Goal: Use online tool/utility: Utilize a website feature to perform a specific function

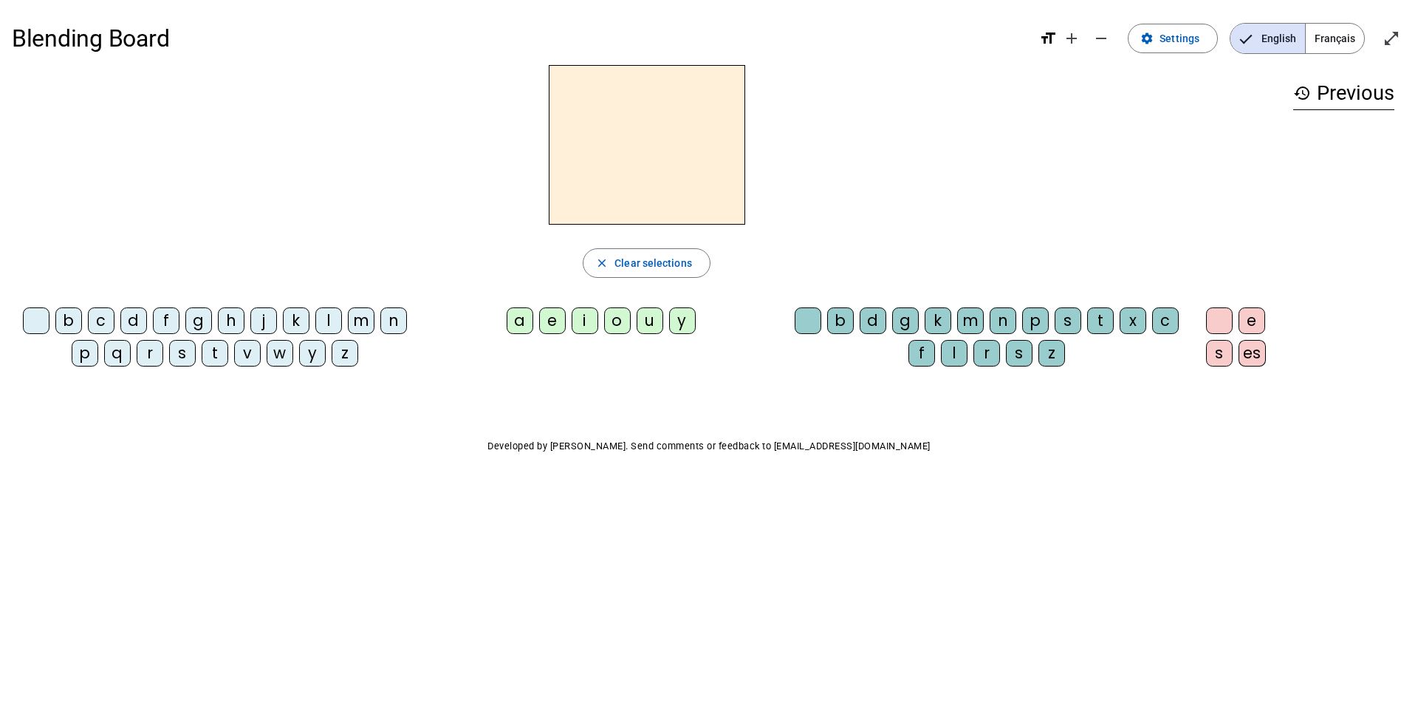
click at [64, 322] on div "b" at bounding box center [68, 320] width 27 height 27
click at [617, 321] on div "o" at bounding box center [617, 320] width 27 height 27
click at [953, 355] on div "l" at bounding box center [954, 353] width 27 height 27
click at [185, 343] on div "s" at bounding box center [182, 353] width 27 height 27
click at [579, 319] on div "i" at bounding box center [585, 320] width 27 height 27
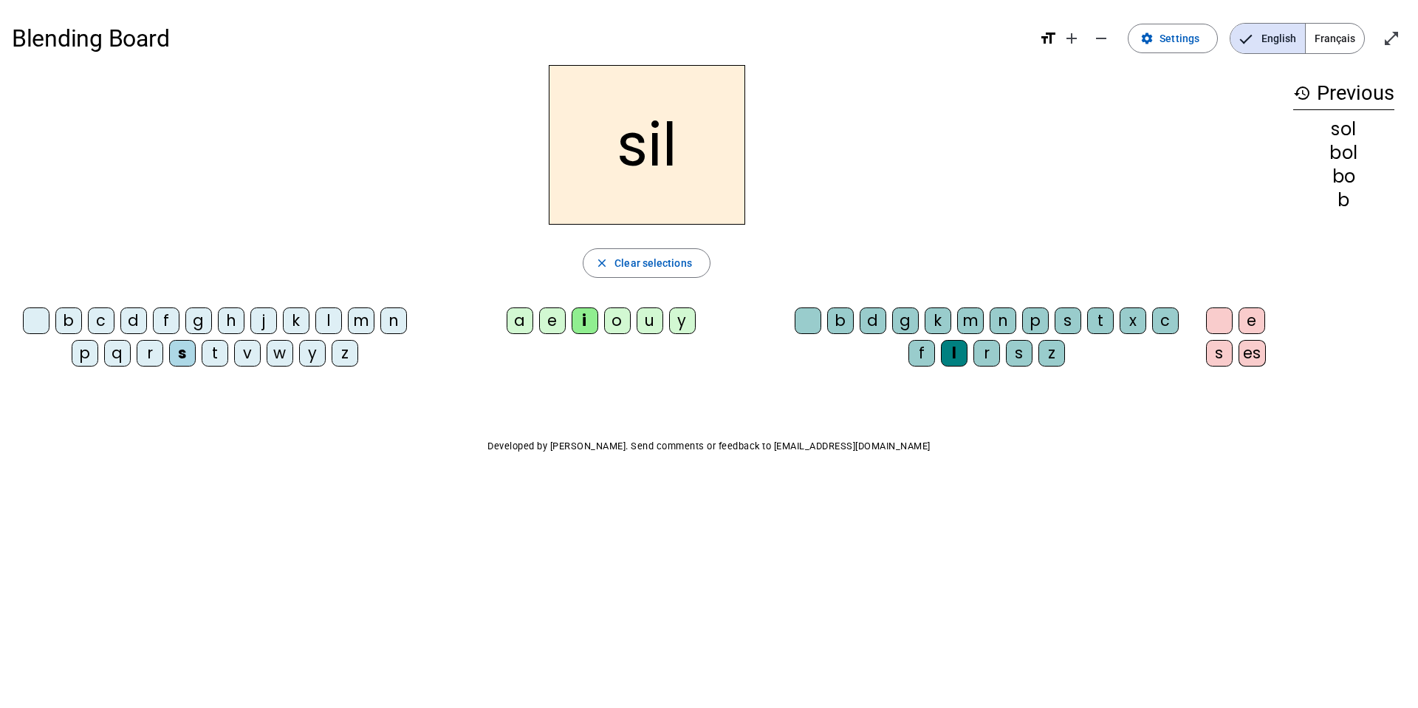
click at [800, 323] on div at bounding box center [808, 320] width 27 height 27
drag, startPoint x: 311, startPoint y: 705, endPoint x: 403, endPoint y: 707, distance: 92.3
click at [403, 707] on body "Blending Board format_size add remove settings Settings English Français open_i…" at bounding box center [709, 354] width 1418 height 708
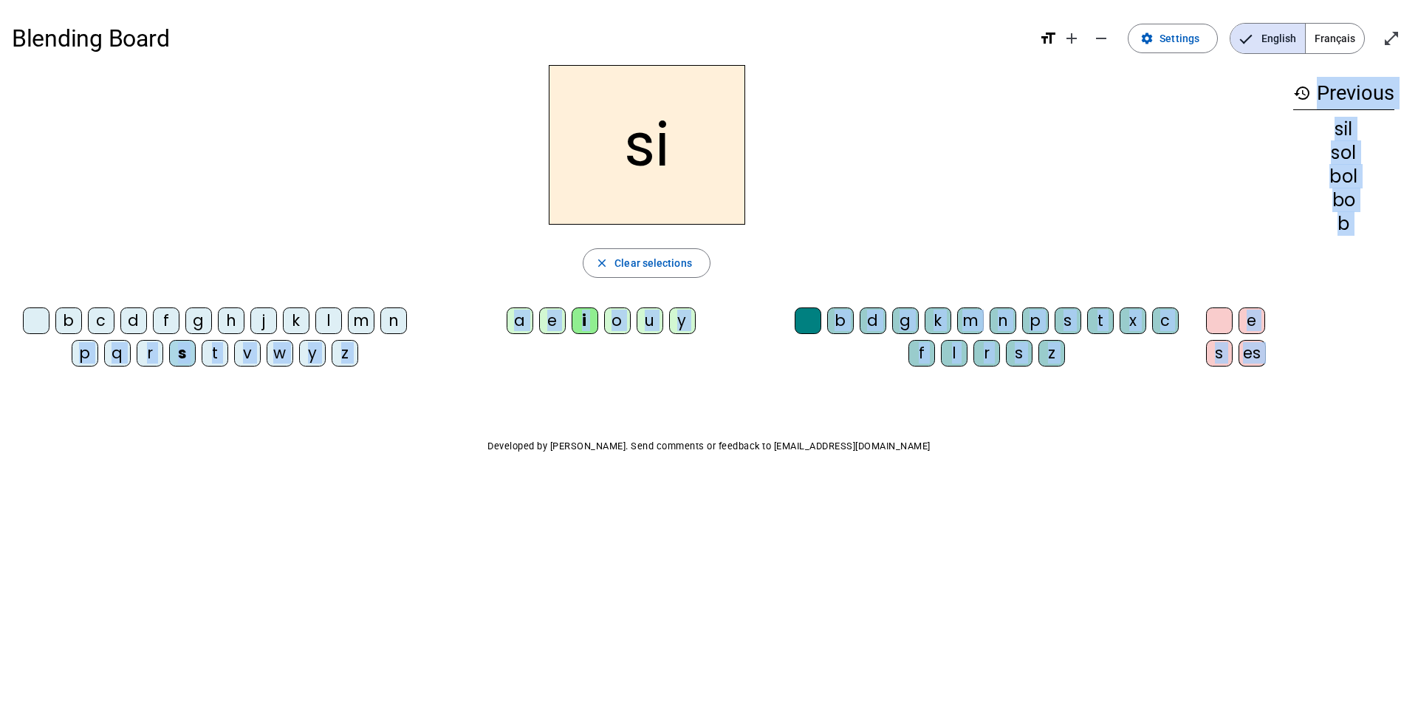
drag, startPoint x: 403, startPoint y: 376, endPoint x: 413, endPoint y: 381, distance: 11.6
click at [413, 380] on div "Blending Board format_size add remove settings Settings English Français open_i…" at bounding box center [709, 266] width 1418 height 533
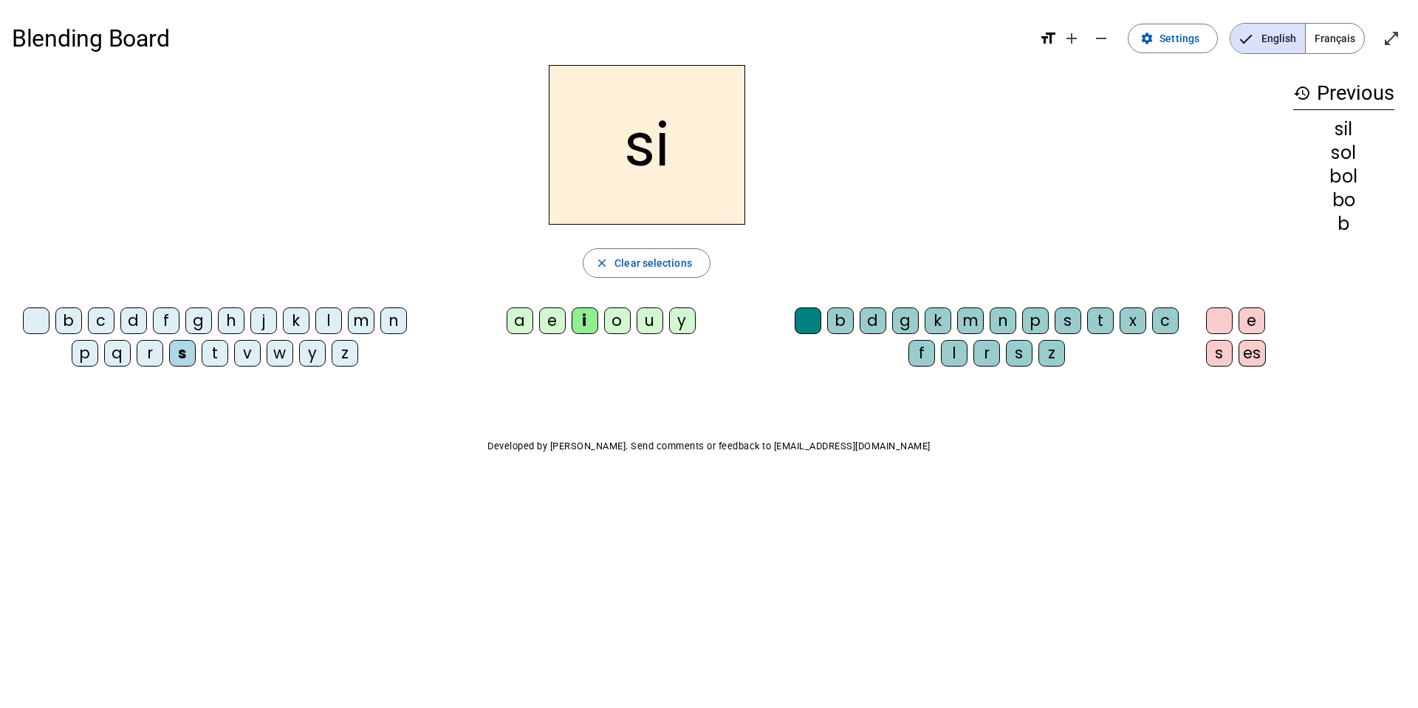
click at [386, 378] on div "Blending Board format_size add remove settings Settings English Français open_i…" at bounding box center [709, 266] width 1418 height 533
click at [390, 319] on div "n" at bounding box center [393, 320] width 27 height 27
click at [542, 323] on div "e" at bounding box center [552, 320] width 27 height 27
drag, startPoint x: 999, startPoint y: 388, endPoint x: 955, endPoint y: 352, distance: 57.1
click at [998, 388] on div "Blending Board format_size add remove settings Settings English Français open_i…" at bounding box center [709, 266] width 1418 height 533
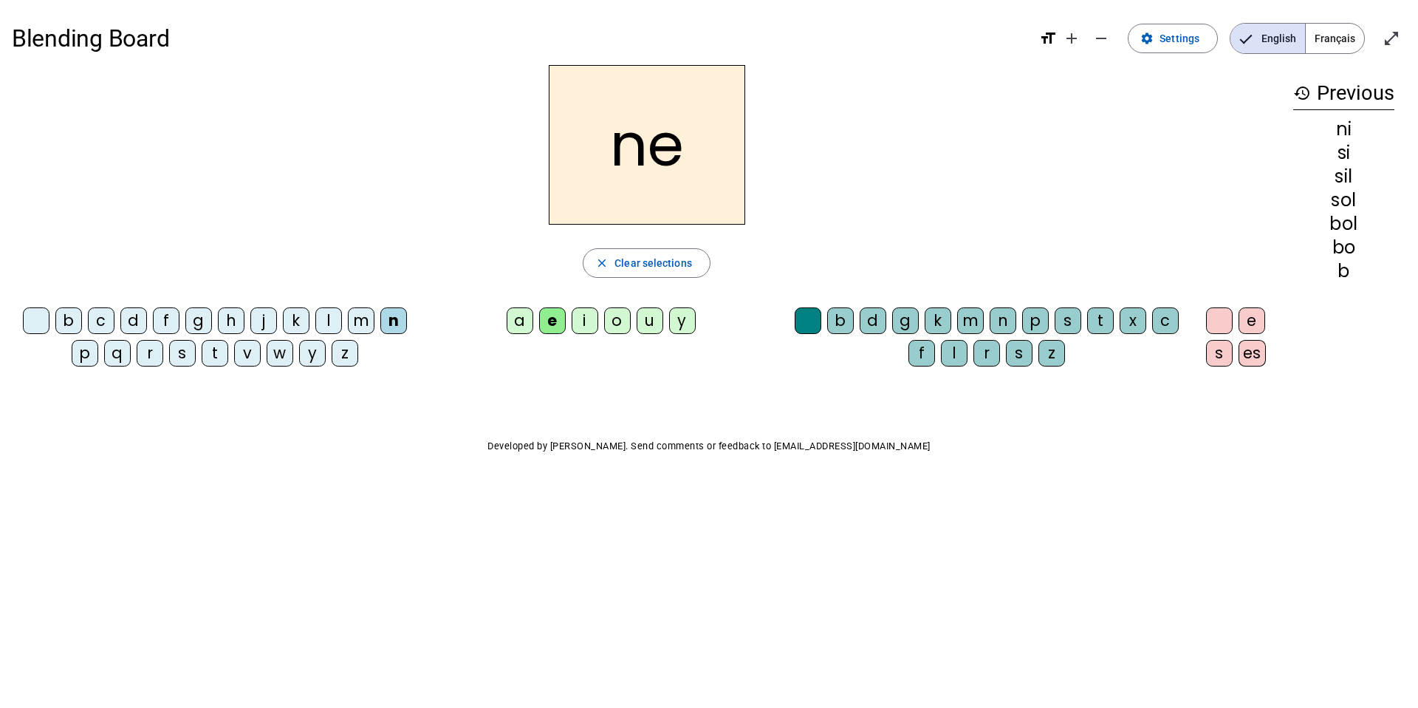
click at [957, 352] on div "l" at bounding box center [954, 353] width 27 height 27
click at [335, 316] on div "l" at bounding box center [328, 320] width 27 height 27
click at [807, 324] on div at bounding box center [808, 320] width 27 height 27
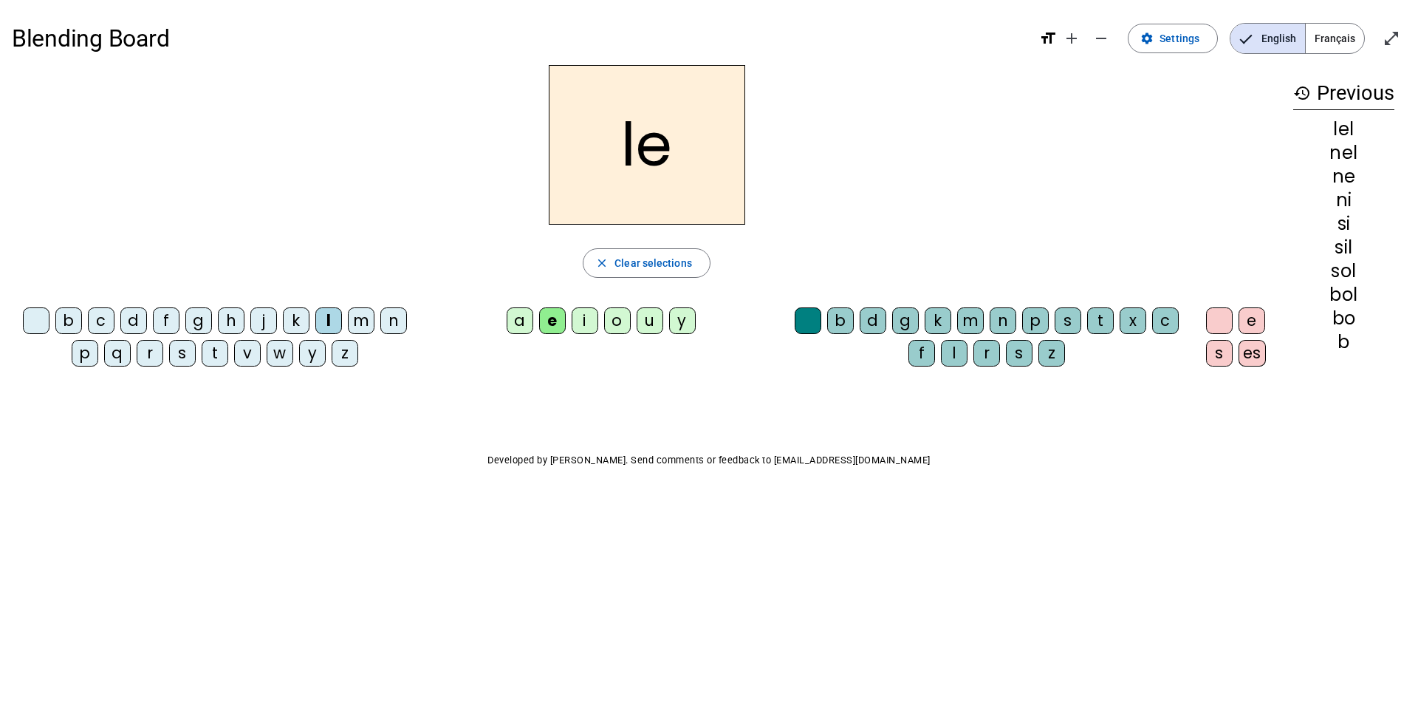
drag, startPoint x: 1058, startPoint y: 675, endPoint x: 1233, endPoint y: 707, distance: 178.6
click at [1233, 707] on body "Blending Board format_size add remove settings Settings English Français open_i…" at bounding box center [709, 354] width 1418 height 708
click at [1019, 616] on body "Blending Board format_size add remove settings Settings English Français open_i…" at bounding box center [709, 354] width 1418 height 708
click at [990, 612] on body "Blending Board format_size add remove settings Settings English Français open_i…" at bounding box center [709, 354] width 1418 height 708
click at [405, 688] on body "Blending Board format_size add remove settings Settings English Français open_i…" at bounding box center [709, 354] width 1418 height 708
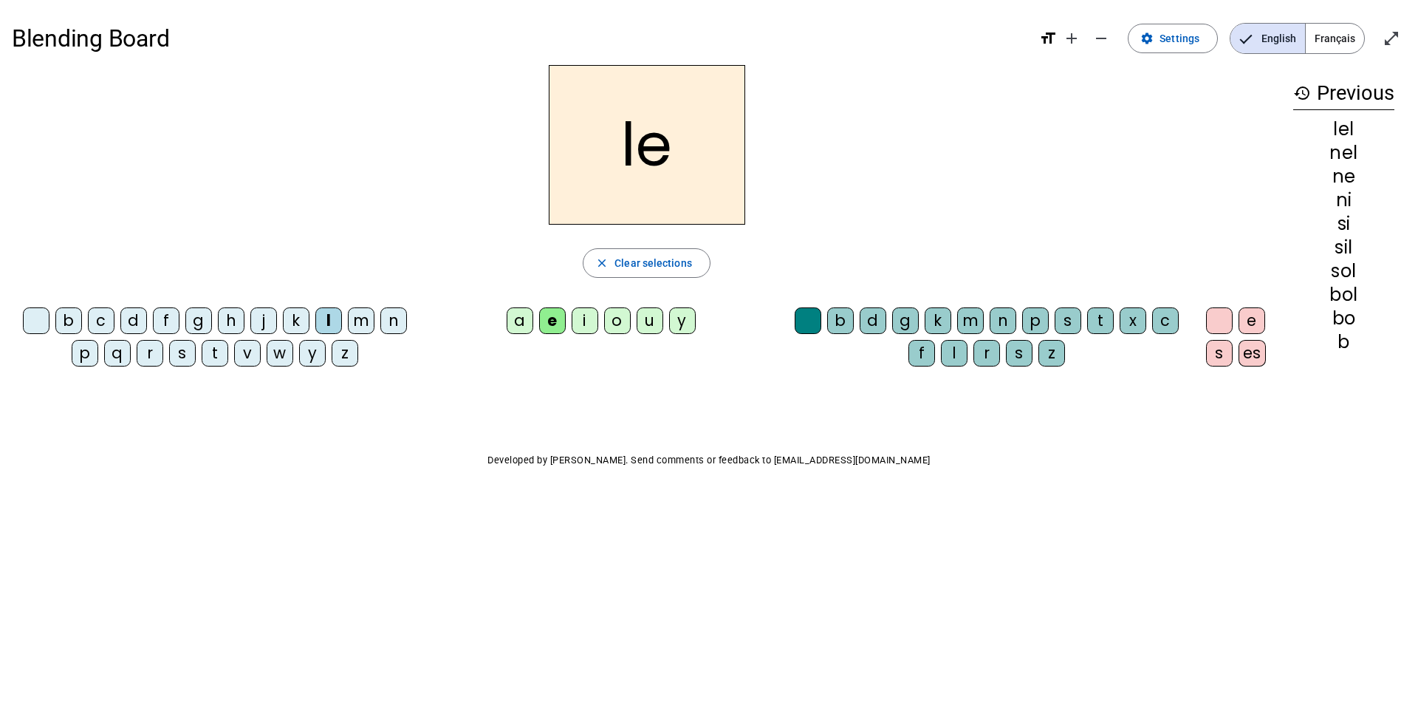
click at [405, 688] on body "Blending Board format_size add remove settings Settings English Français open_i…" at bounding box center [709, 354] width 1418 height 708
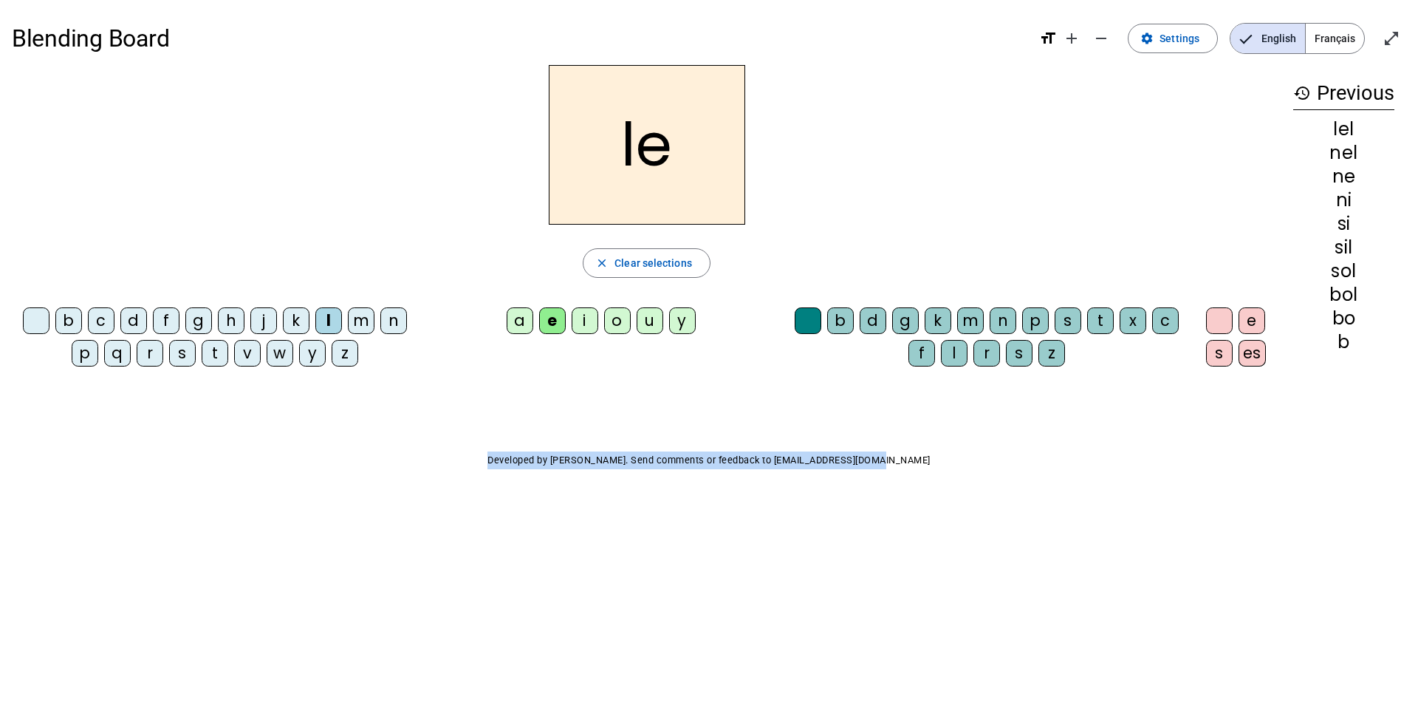
click at [405, 688] on body "Blending Board format_size add remove settings Settings English Français open_i…" at bounding box center [709, 354] width 1418 height 708
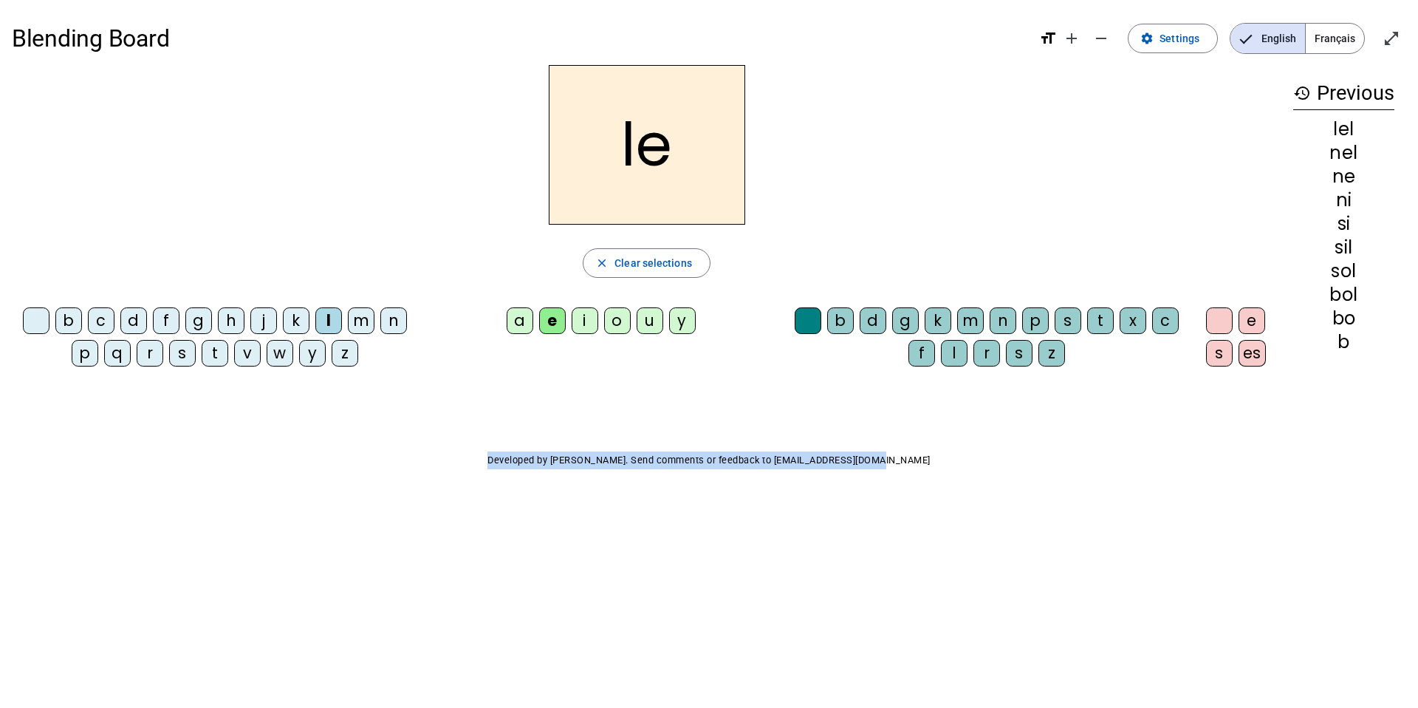
click at [405, 688] on body "Blending Board format_size add remove settings Settings English Français open_i…" at bounding box center [709, 354] width 1418 height 708
click at [404, 687] on body "Blending Board format_size add remove settings Settings English Français open_i…" at bounding box center [709, 354] width 1418 height 708
click at [402, 685] on body "Blending Board format_size add remove settings Settings English Français open_i…" at bounding box center [709, 354] width 1418 height 708
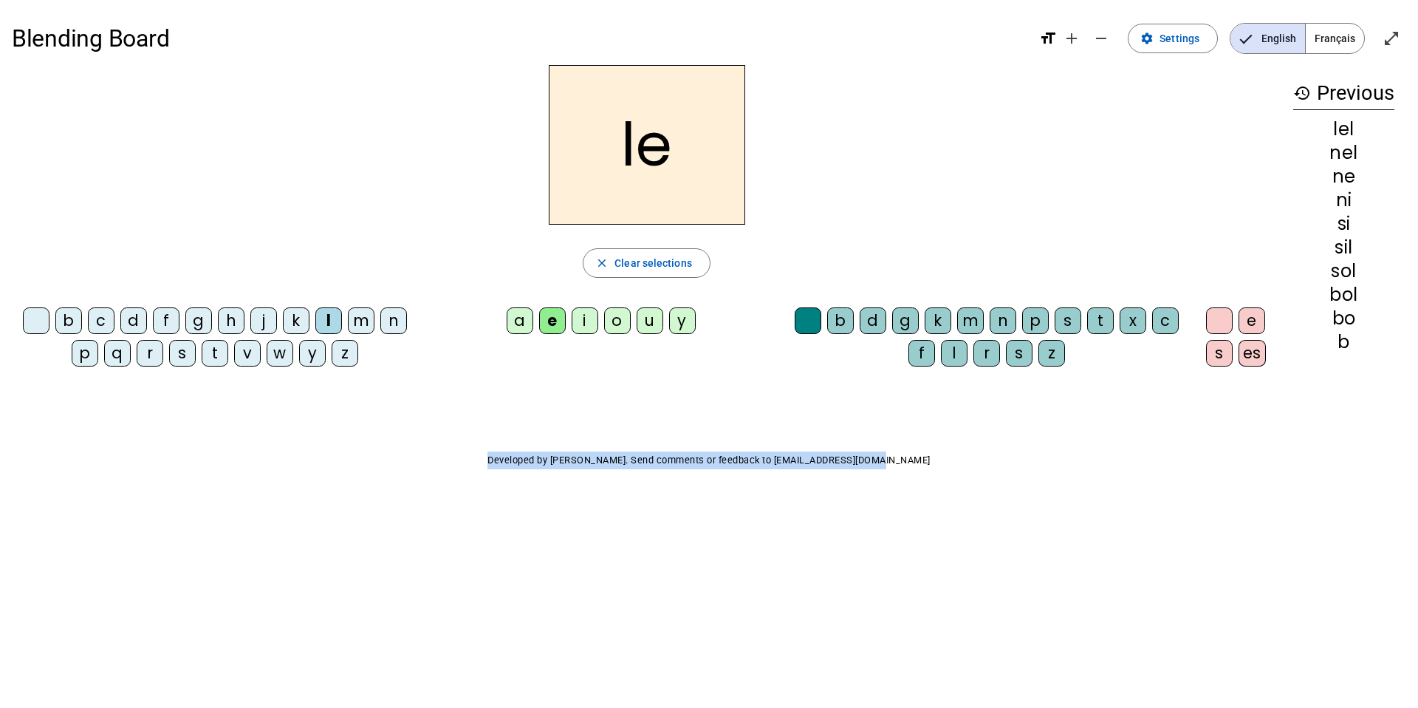
click at [402, 686] on body "Blending Board format_size add remove settings Settings English Français open_i…" at bounding box center [709, 354] width 1418 height 708
click at [547, 326] on div "e" at bounding box center [552, 320] width 27 height 27
click at [517, 323] on div "a" at bounding box center [520, 320] width 27 height 27
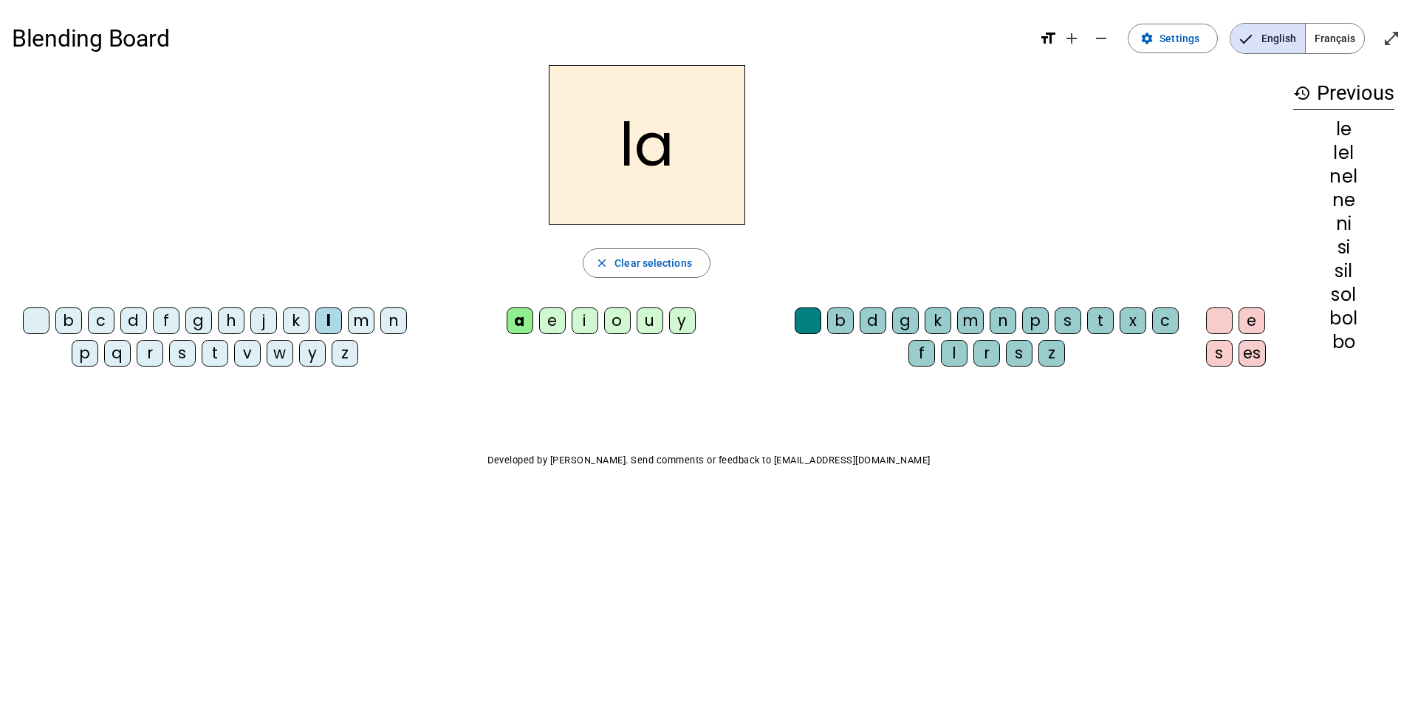
click at [783, 637] on body "Blending Board format_size add remove settings Settings English Français open_i…" at bounding box center [709, 354] width 1418 height 708
click at [789, 635] on body "Blending Board format_size add remove settings Settings English Français open_i…" at bounding box center [709, 354] width 1418 height 708
click at [791, 634] on body "Blending Board format_size add remove settings Settings English Français open_i…" at bounding box center [709, 354] width 1418 height 708
click at [792, 634] on body "Blending Board format_size add remove settings Settings English Français open_i…" at bounding box center [709, 354] width 1418 height 708
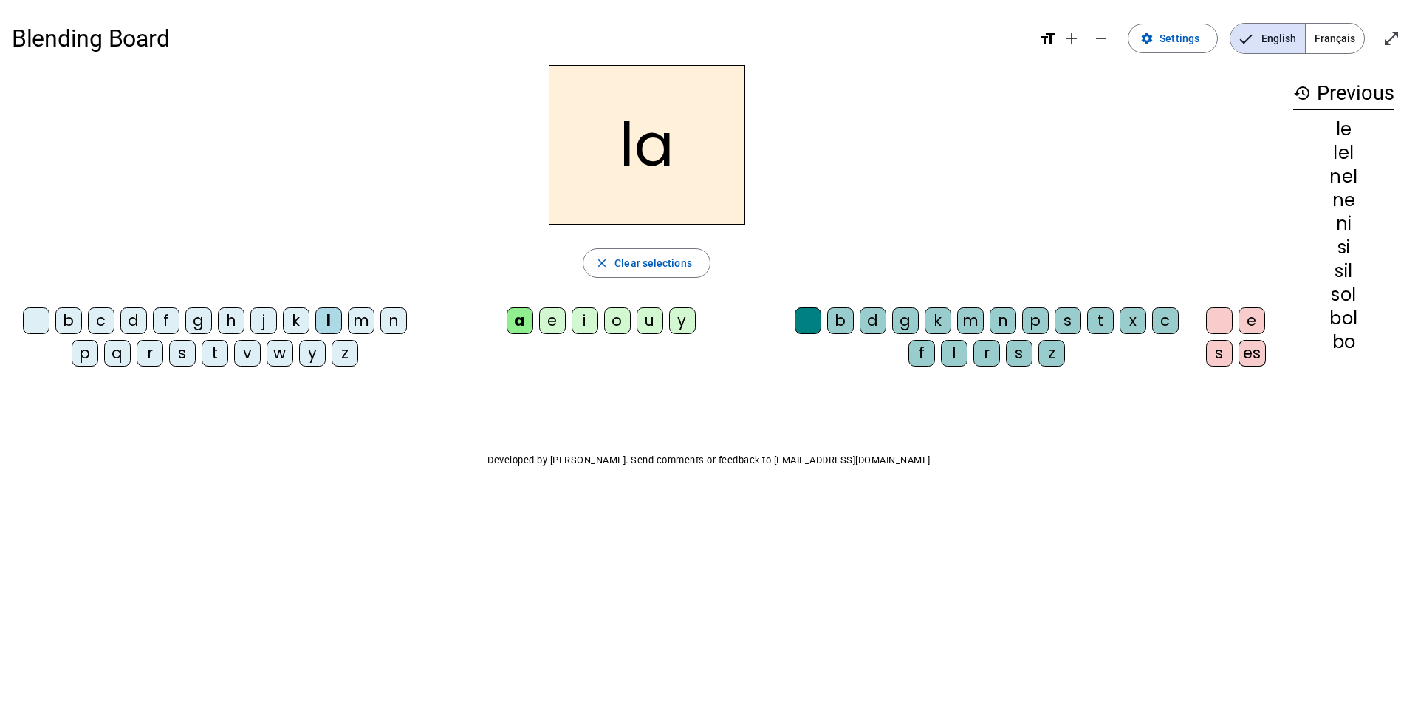
click at [793, 633] on body "Blending Board format_size add remove settings Settings English Français open_i…" at bounding box center [709, 354] width 1418 height 708
click at [794, 631] on body "Blending Board format_size add remove settings Settings English Français open_i…" at bounding box center [709, 354] width 1418 height 708
click at [793, 630] on body "Blending Board format_size add remove settings Settings English Français open_i…" at bounding box center [709, 354] width 1418 height 708
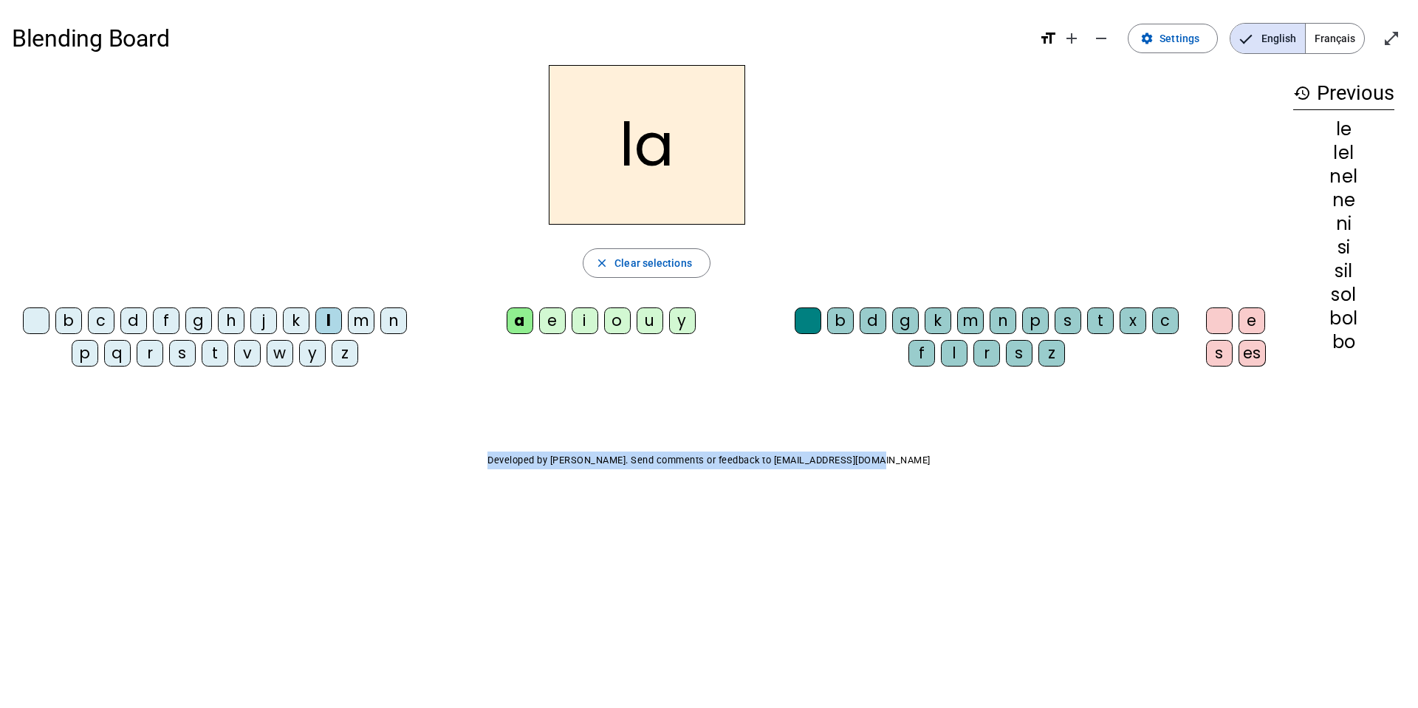
click at [793, 630] on body "Blending Board format_size add remove settings Settings English Français open_i…" at bounding box center [709, 354] width 1418 height 708
click at [792, 630] on body "Blending Board format_size add remove settings Settings English Français open_i…" at bounding box center [709, 354] width 1418 height 708
click at [791, 629] on body "Blending Board format_size add remove settings Settings English Français open_i…" at bounding box center [709, 354] width 1418 height 708
click at [790, 630] on body "Blending Board format_size add remove settings Settings English Français open_i…" at bounding box center [709, 354] width 1418 height 708
click at [790, 631] on body "Blending Board format_size add remove settings Settings English Français open_i…" at bounding box center [709, 354] width 1418 height 708
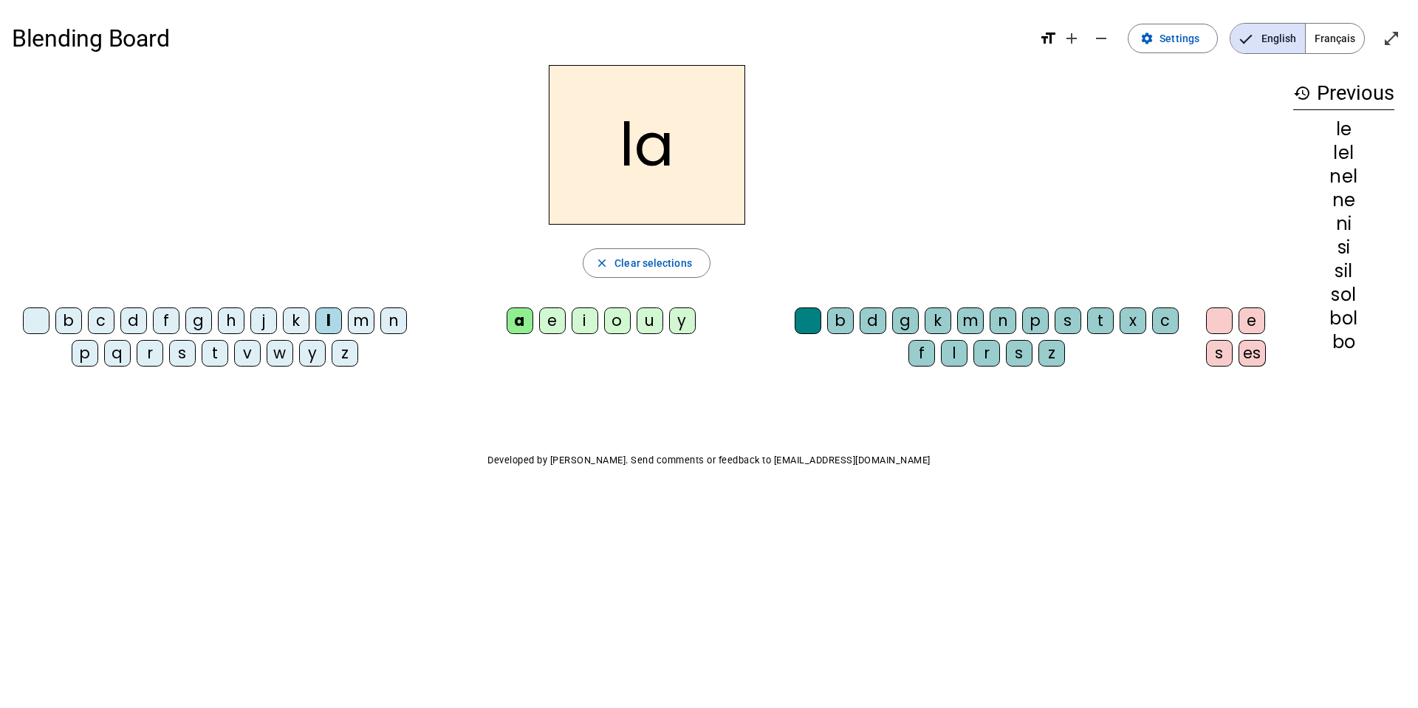
click at [790, 631] on body "Blending Board format_size add remove settings Settings English Français open_i…" at bounding box center [709, 354] width 1418 height 708
click at [789, 631] on body "Blending Board format_size add remove settings Settings English Français open_i…" at bounding box center [709, 354] width 1418 height 708
click at [788, 632] on body "Blending Board format_size add remove settings Settings English Français open_i…" at bounding box center [709, 354] width 1418 height 708
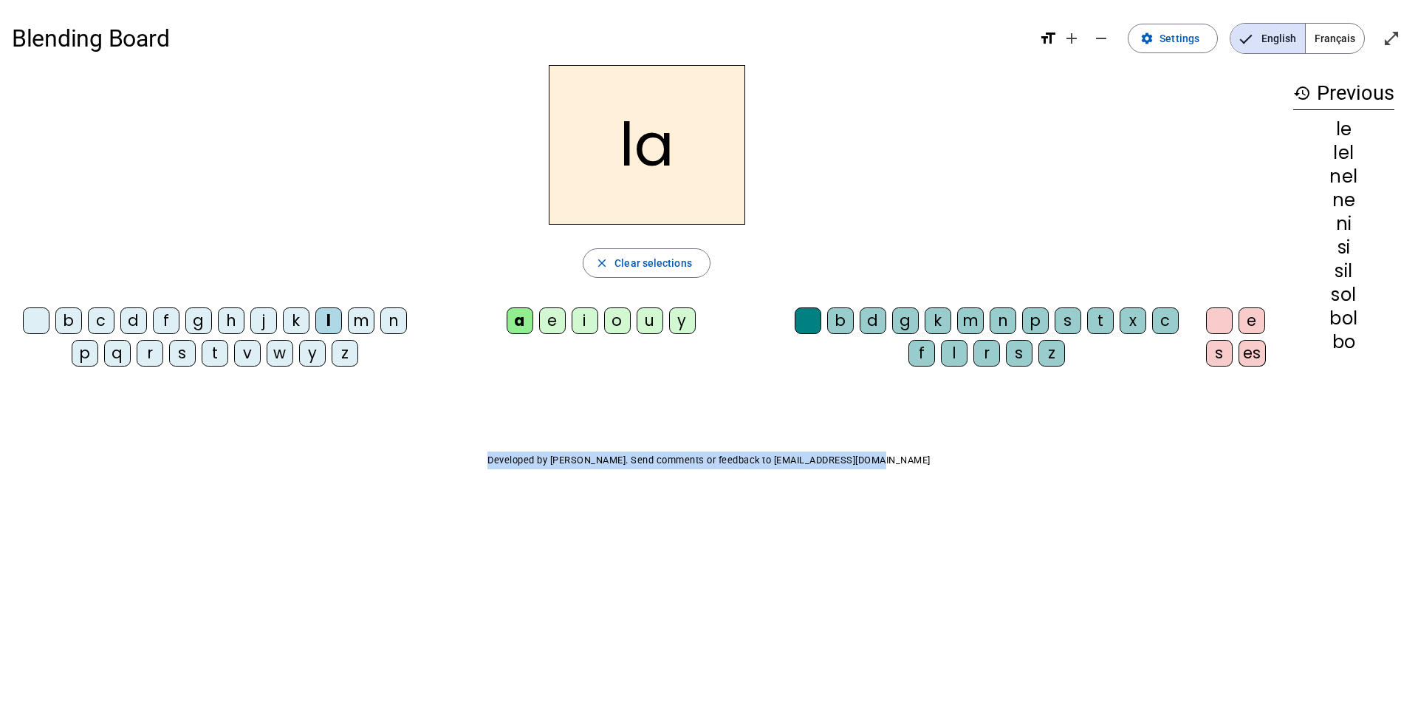
click at [788, 632] on body "Blending Board format_size add remove settings Settings English Français open_i…" at bounding box center [709, 354] width 1418 height 708
click at [789, 632] on body "Blending Board format_size add remove settings Settings English Français open_i…" at bounding box center [709, 354] width 1418 height 708
click at [790, 632] on body "Blending Board format_size add remove settings Settings English Français open_i…" at bounding box center [709, 354] width 1418 height 708
click at [790, 631] on body "Blending Board format_size add remove settings Settings English Français open_i…" at bounding box center [709, 354] width 1418 height 708
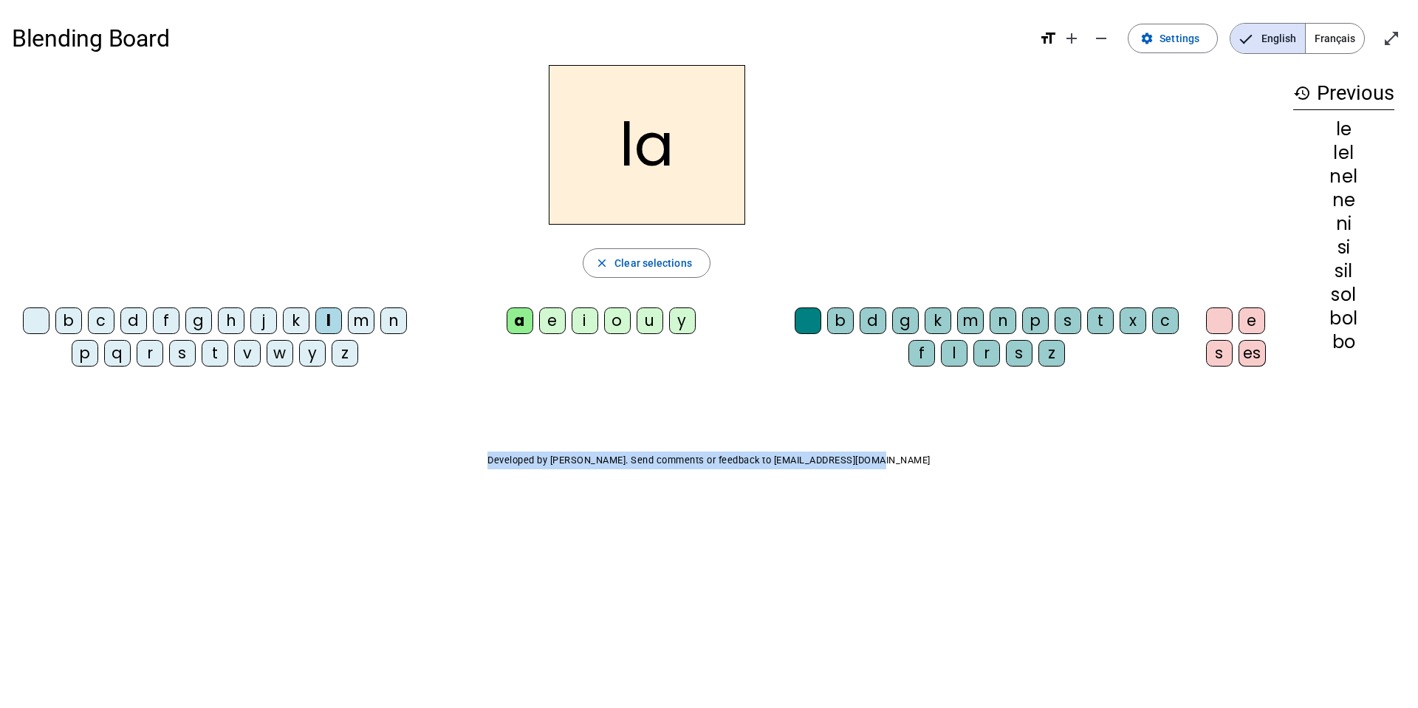
click at [790, 630] on body "Blending Board format_size add remove settings Settings English Français open_i…" at bounding box center [709, 354] width 1418 height 708
click at [790, 622] on body "Blending Board format_size add remove settings Settings English Français open_i…" at bounding box center [709, 354] width 1418 height 708
click at [791, 617] on body "Blending Board format_size add remove settings Settings English Français open_i…" at bounding box center [709, 354] width 1418 height 708
click at [792, 617] on body "Blending Board format_size add remove settings Settings English Français open_i…" at bounding box center [709, 354] width 1418 height 708
click at [879, 626] on body "Blending Board format_size add remove settings Settings English Français open_i…" at bounding box center [709, 354] width 1418 height 708
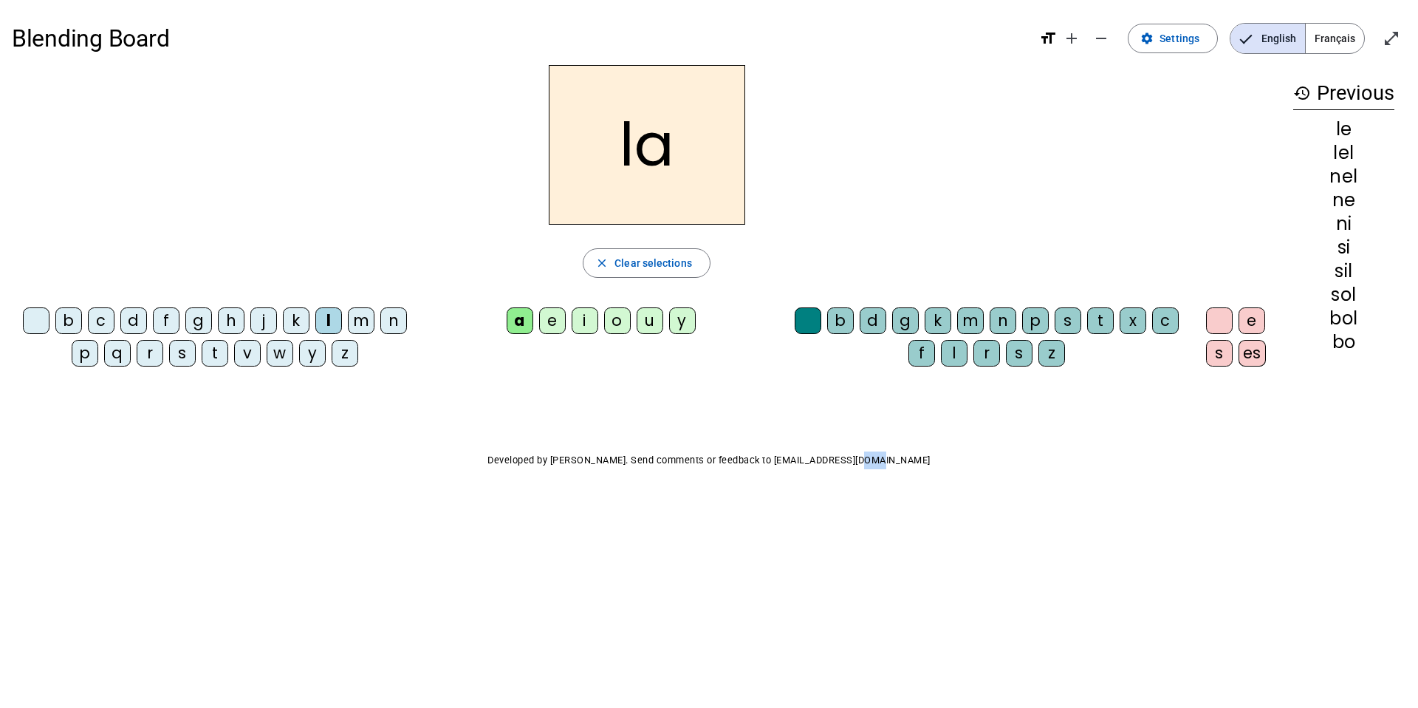
click at [873, 627] on body "Blending Board format_size add remove settings Settings English Français open_i…" at bounding box center [709, 354] width 1418 height 708
click at [860, 626] on body "Blending Board format_size add remove settings Settings English Français open_i…" at bounding box center [709, 354] width 1418 height 708
click at [860, 644] on body "Blending Board format_size add remove settings Settings English Français open_i…" at bounding box center [709, 354] width 1418 height 708
click at [830, 685] on body "Blending Board format_size add remove settings Settings English Français open_i…" at bounding box center [709, 354] width 1418 height 708
click at [252, 348] on div "v" at bounding box center [247, 353] width 27 height 27
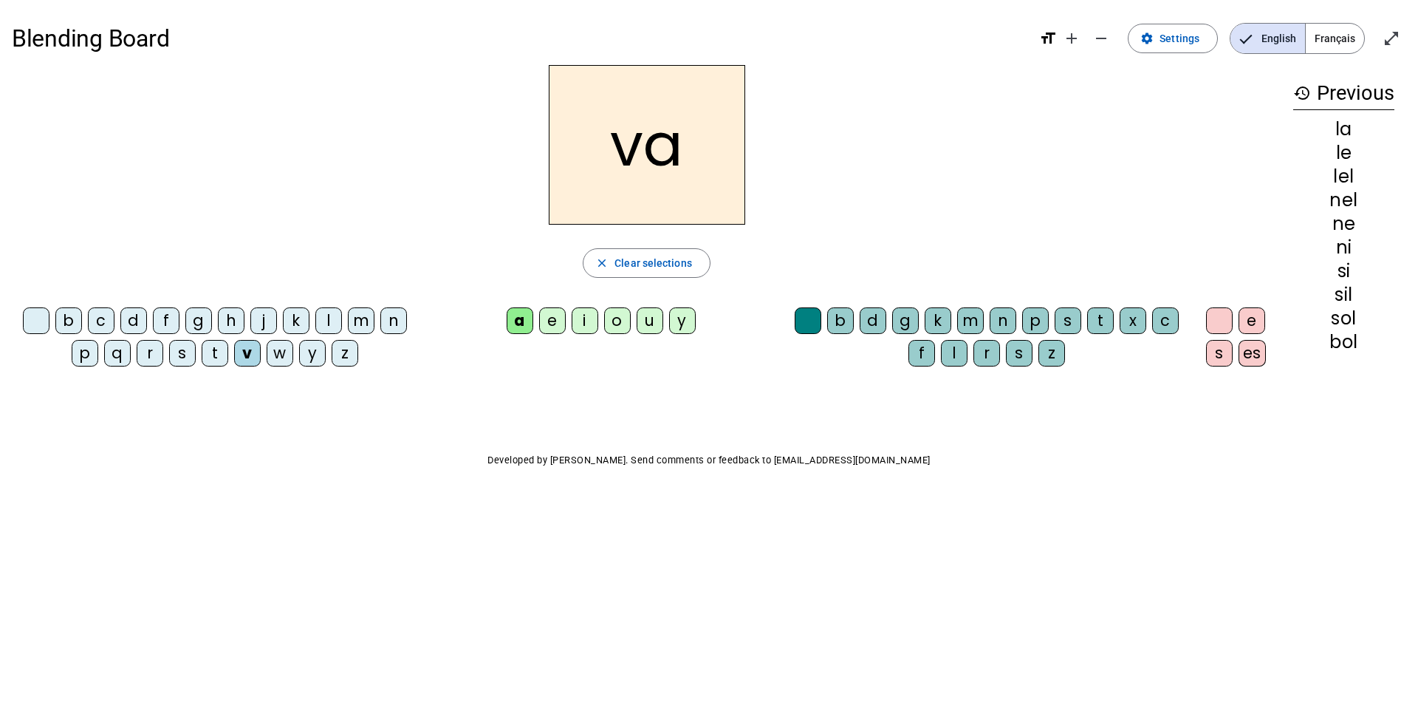
click at [364, 334] on letter-bubble "m" at bounding box center [364, 323] width 32 height 32
click at [987, 355] on div "r" at bounding box center [986, 353] width 27 height 27
click at [795, 640] on body "Blending Board format_size add remove settings Settings English Français open_i…" at bounding box center [709, 354] width 1418 height 708
click at [948, 353] on div "l" at bounding box center [954, 353] width 27 height 27
click at [664, 536] on div "Blending Board format_size add remove settings Settings English Français open_i…" at bounding box center [709, 273] width 1418 height 547
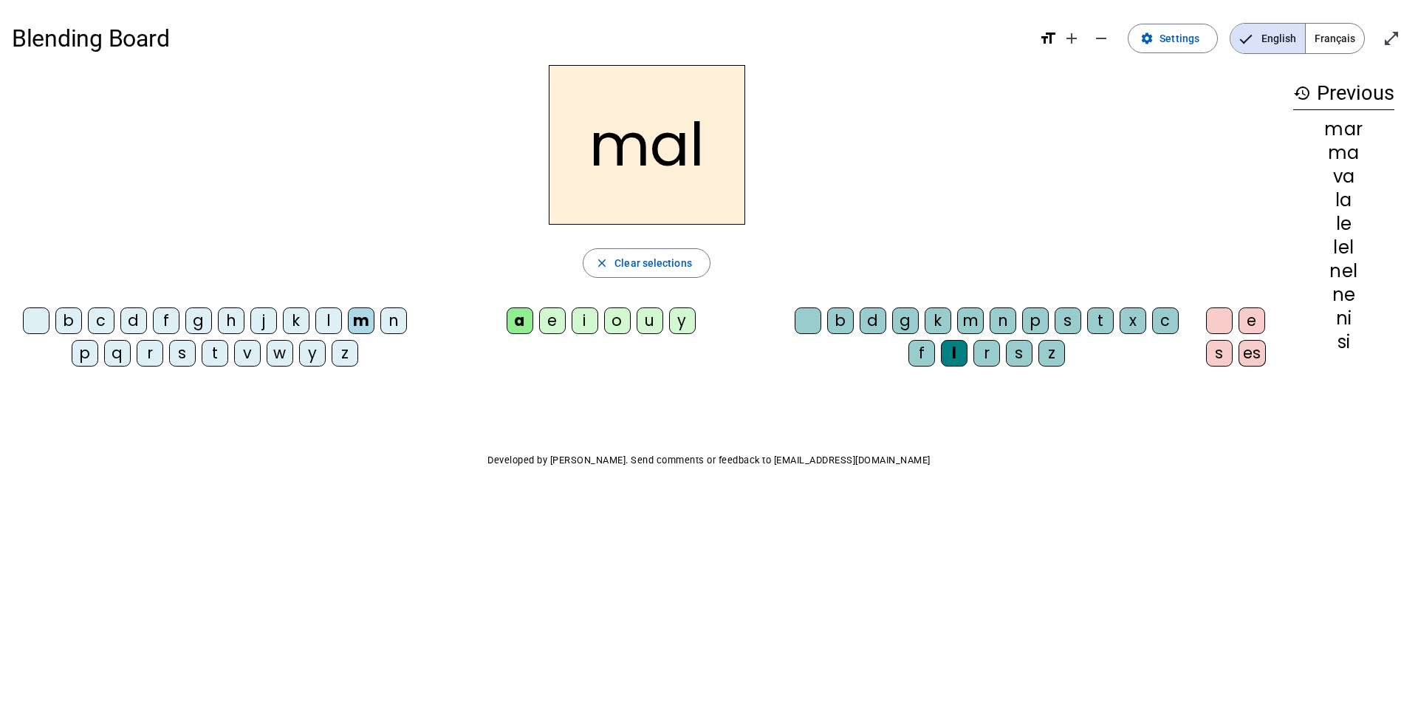
click at [758, 481] on div "Blending Board format_size add remove settings Settings English Français open_i…" at bounding box center [709, 273] width 1418 height 547
click at [733, 485] on div "Blending Board format_size add remove settings Settings English Français open_i…" at bounding box center [709, 273] width 1418 height 547
click at [43, 331] on div at bounding box center [36, 320] width 27 height 27
click at [32, 329] on div at bounding box center [36, 320] width 27 height 27
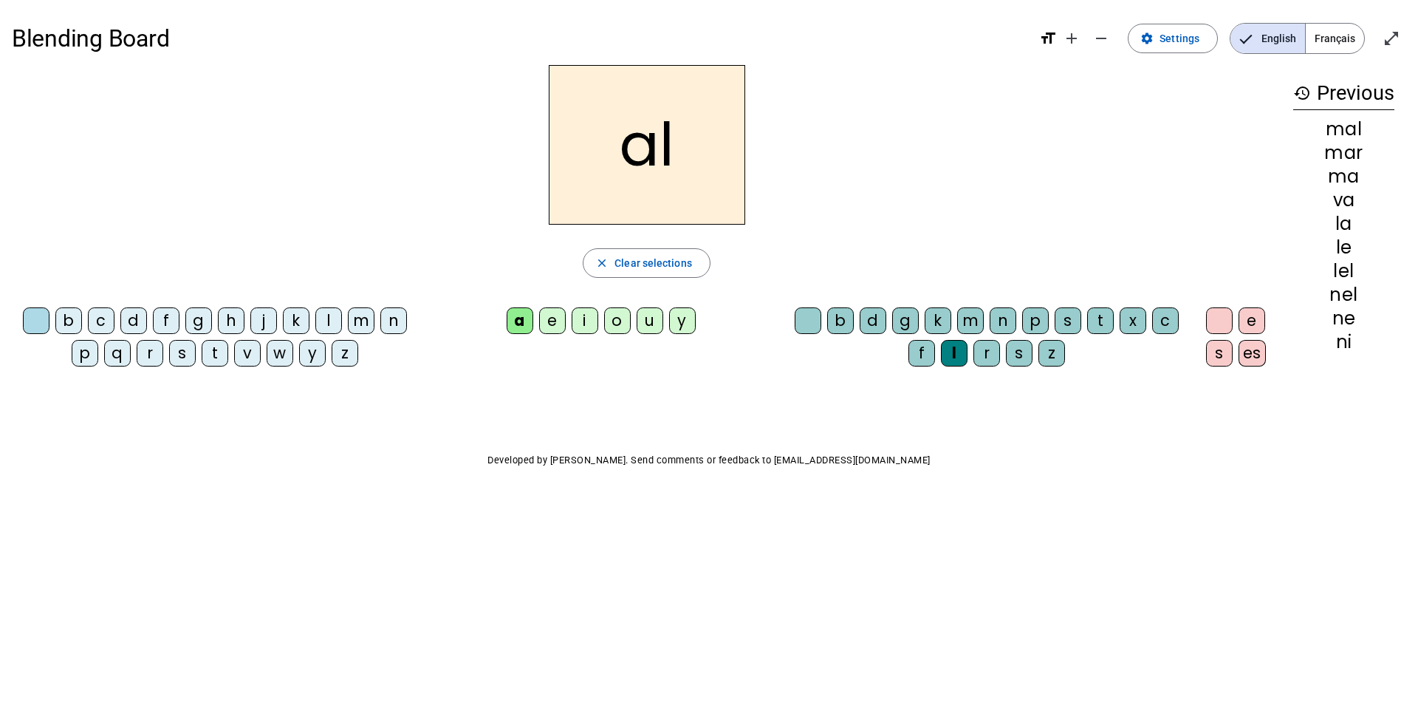
click at [69, 324] on div "b" at bounding box center [68, 320] width 27 height 27
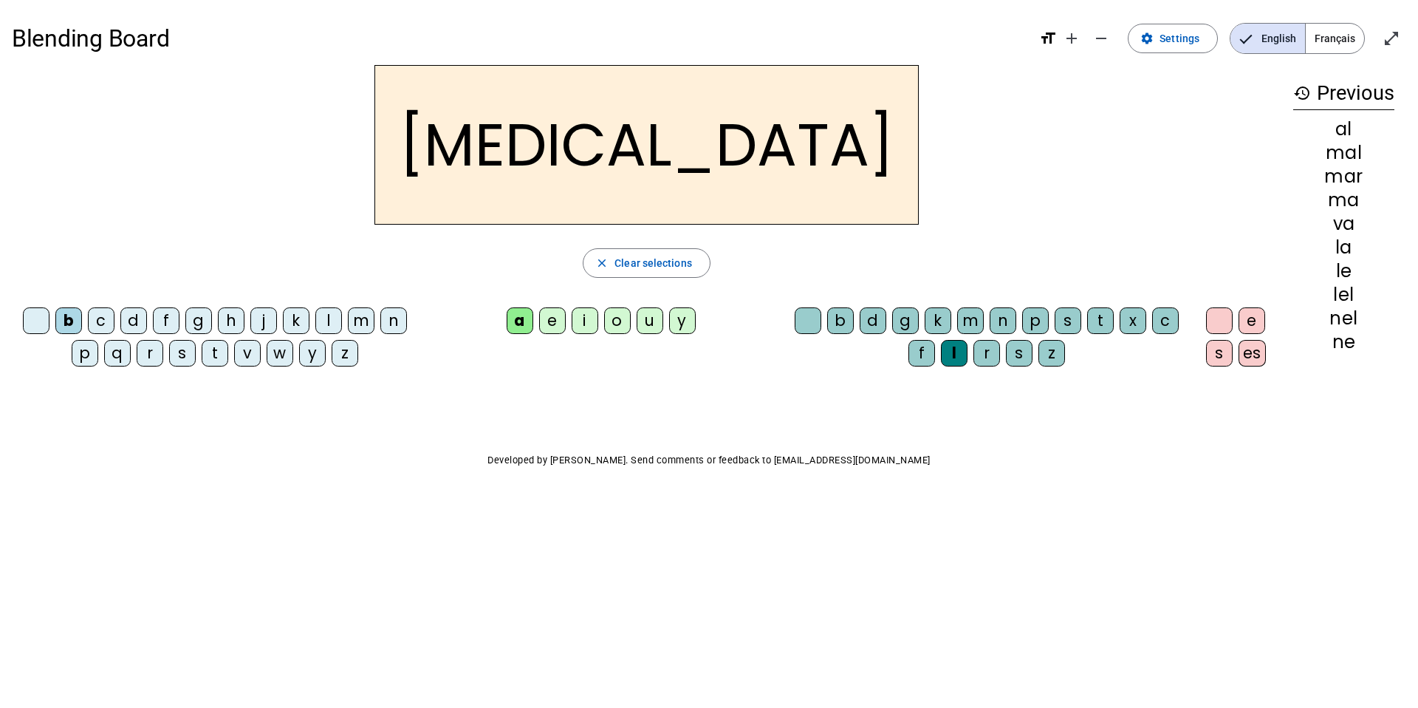
click at [1169, 323] on div "c" at bounding box center [1165, 320] width 27 height 27
